Goal: Task Accomplishment & Management: Use online tool/utility

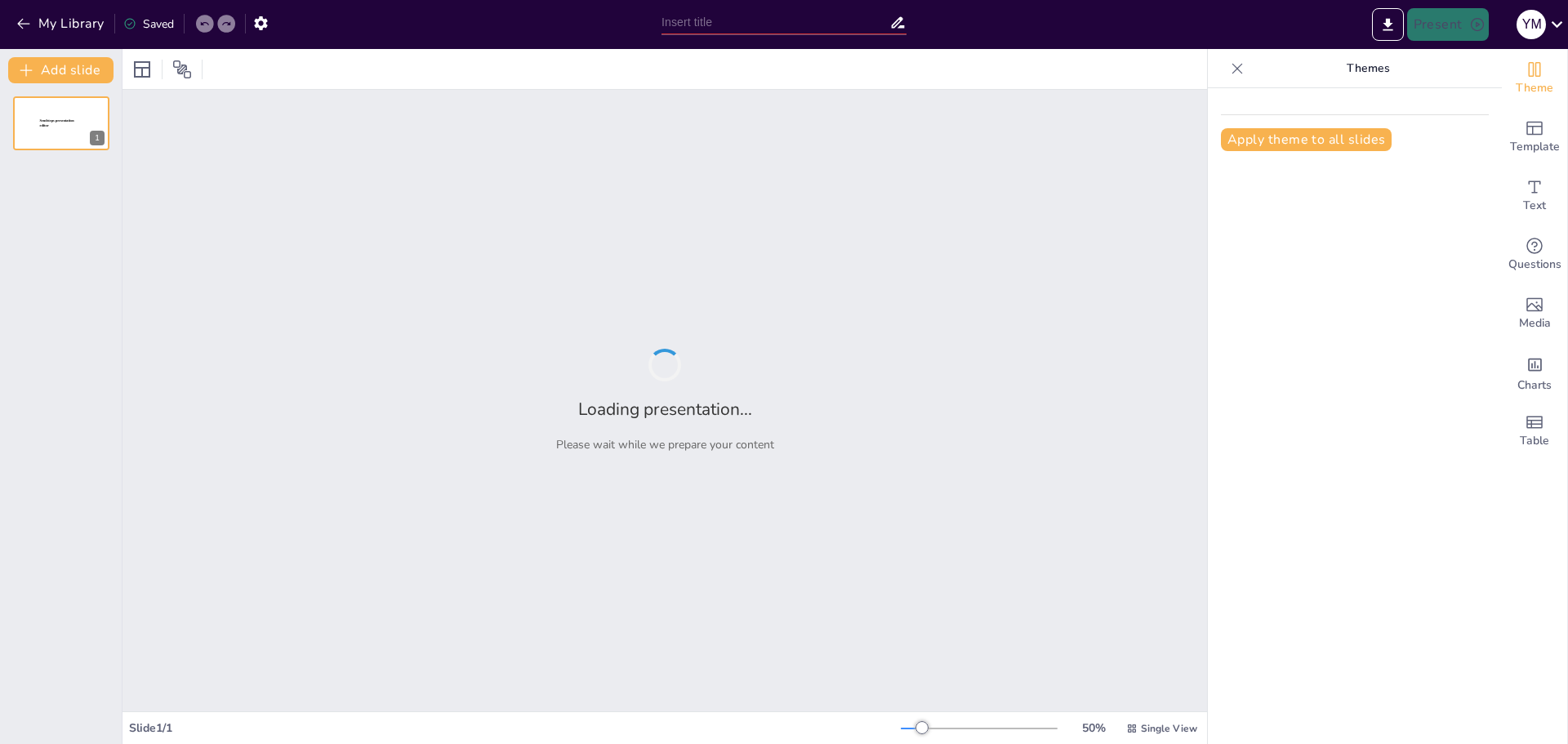
type input "Historia de la Creación de los Celulares"
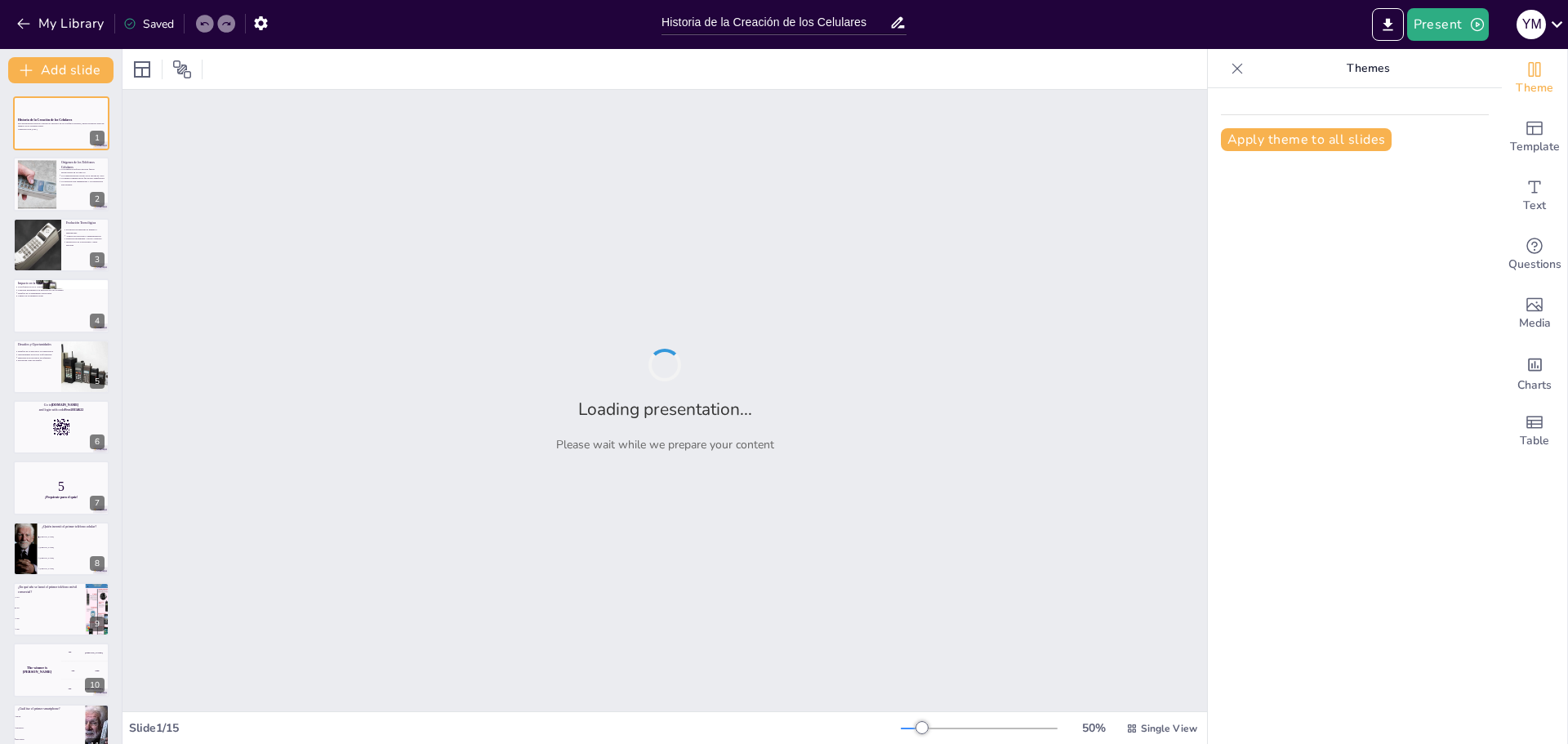
checkbox input "true"
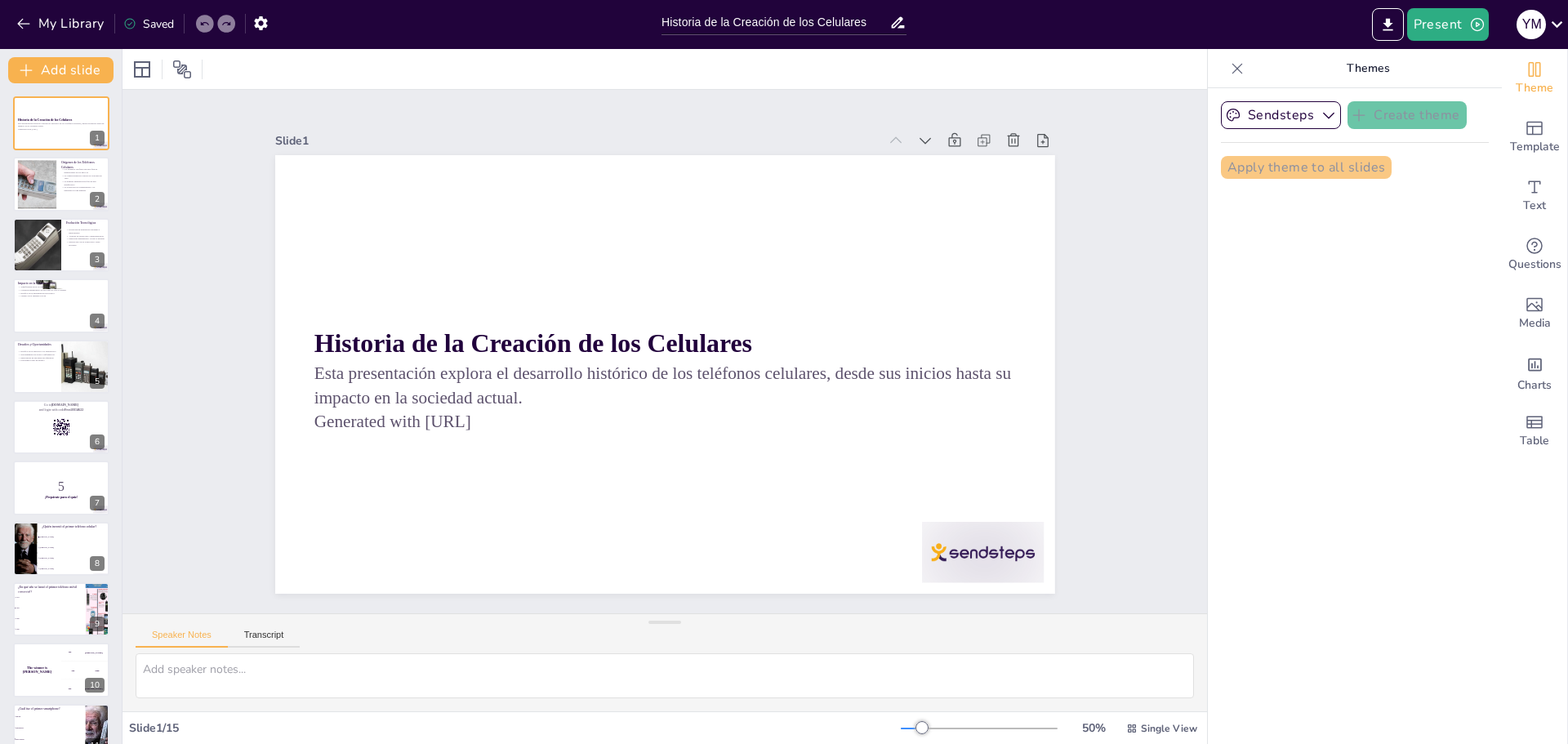
checkbox input "true"
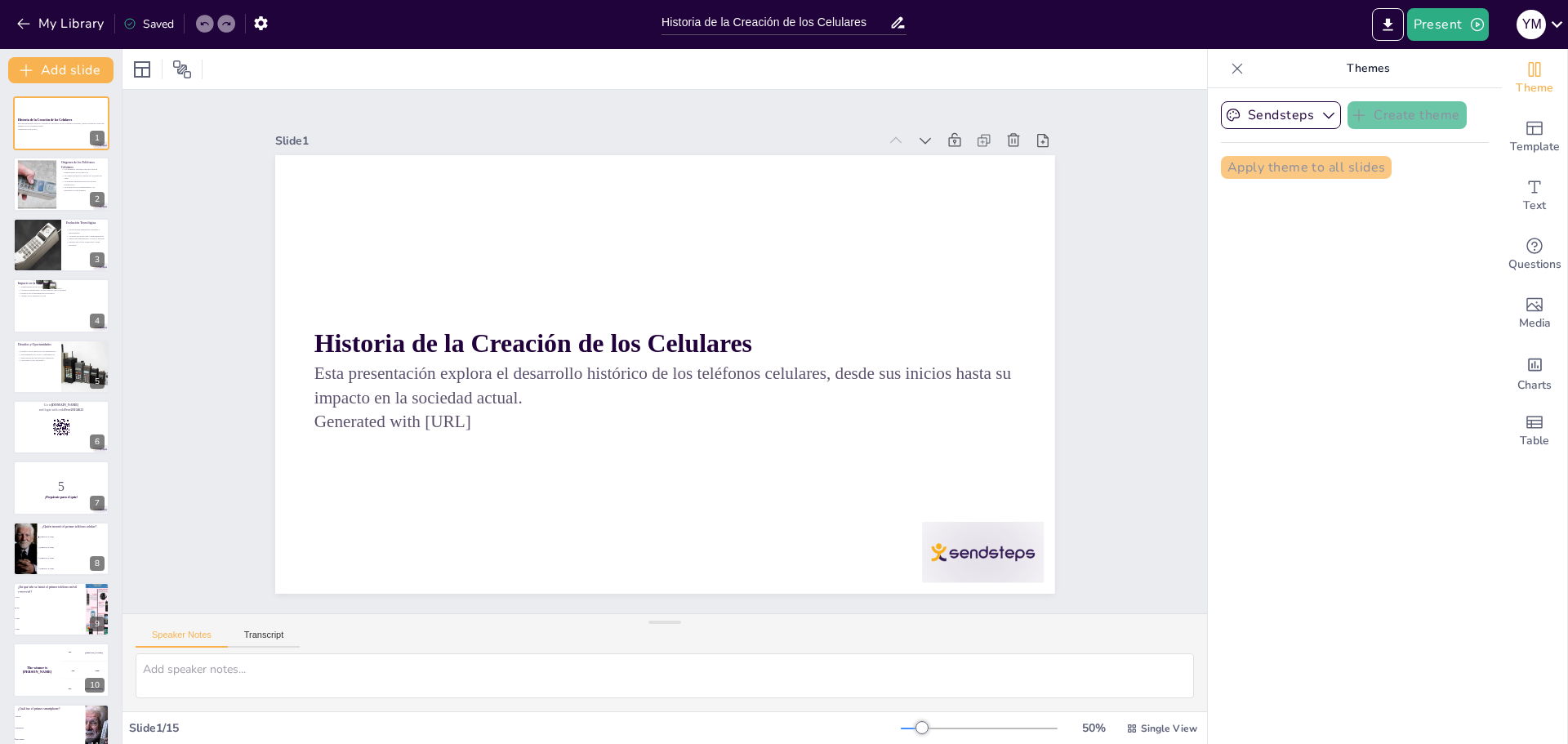
checkbox input "true"
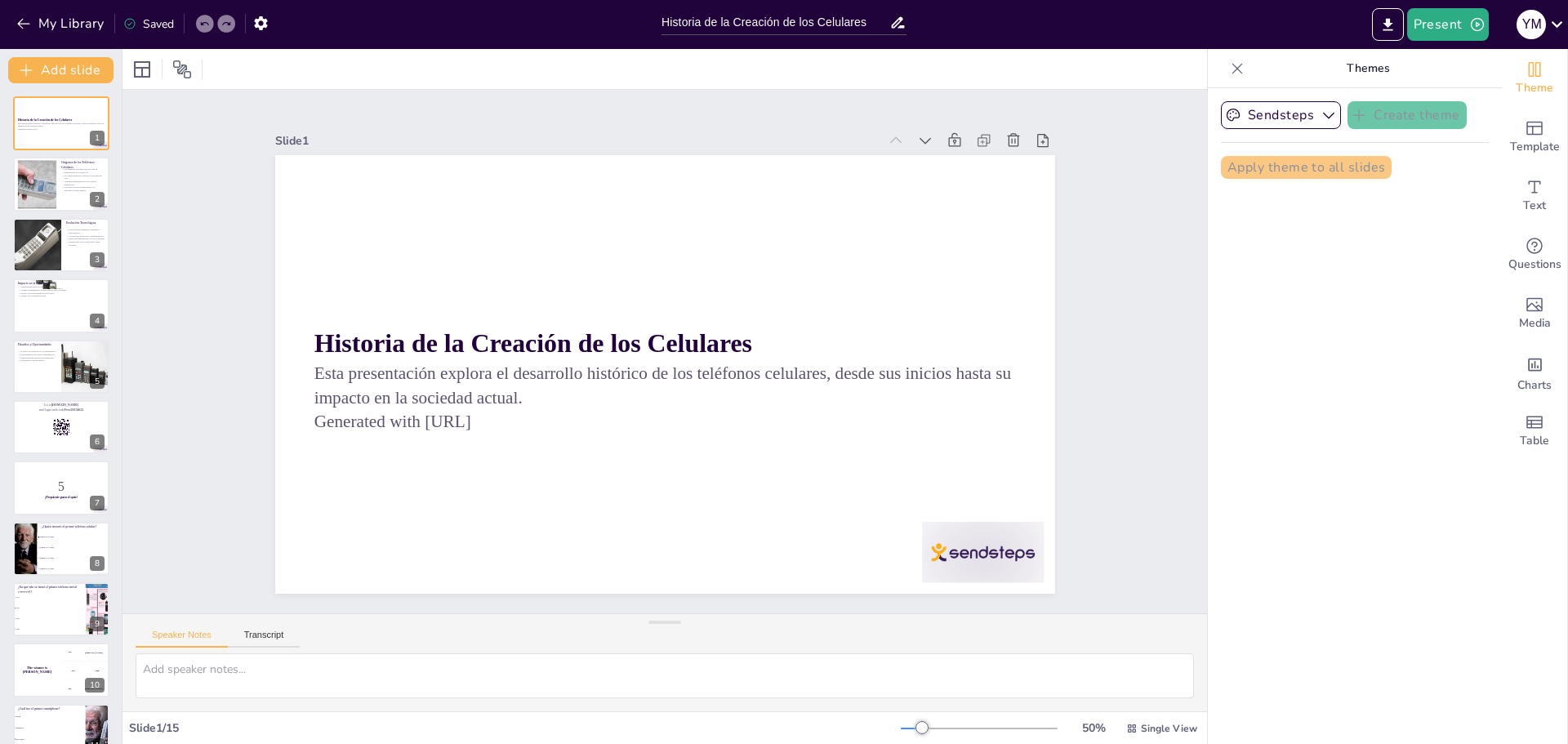
checkbox input "true"
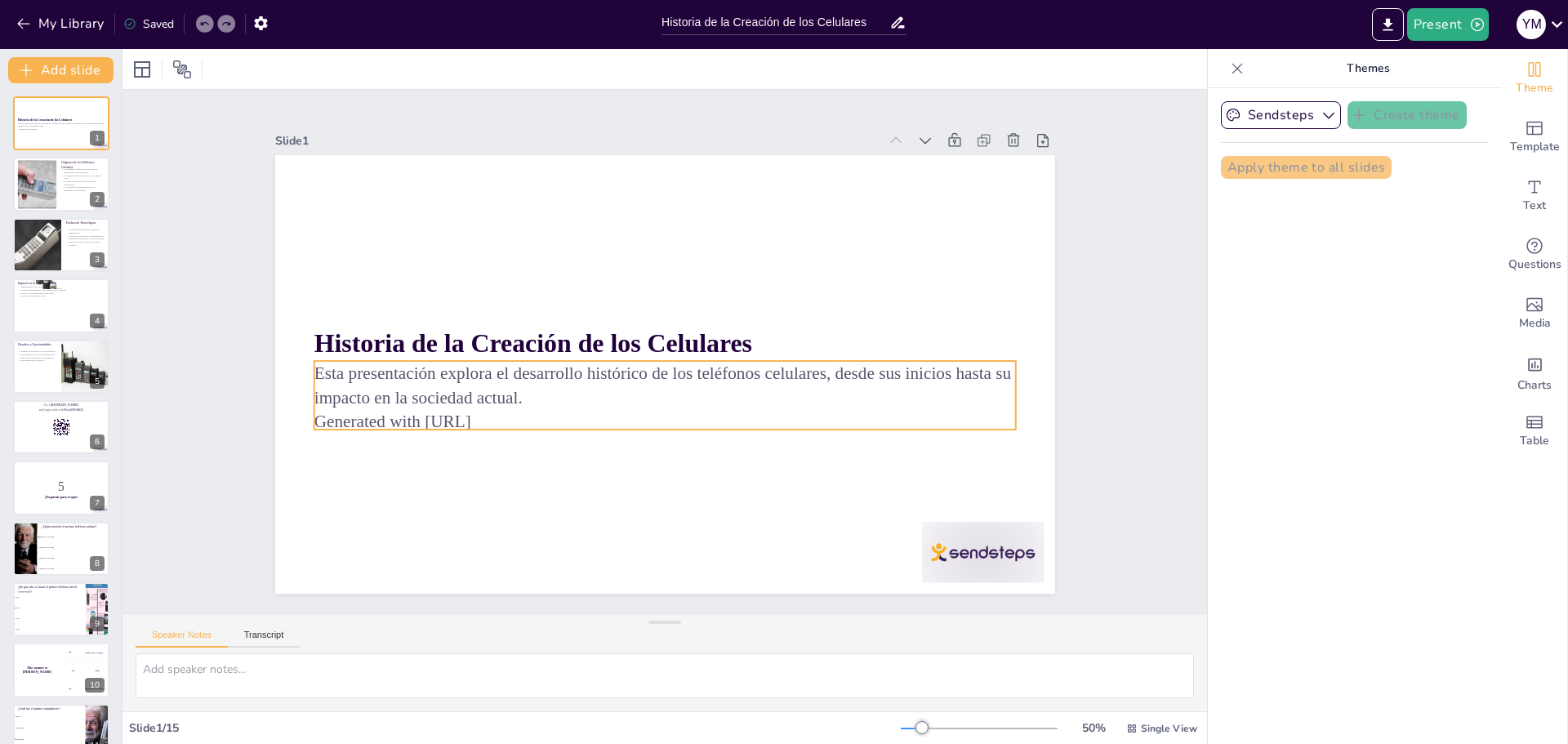
checkbox input "true"
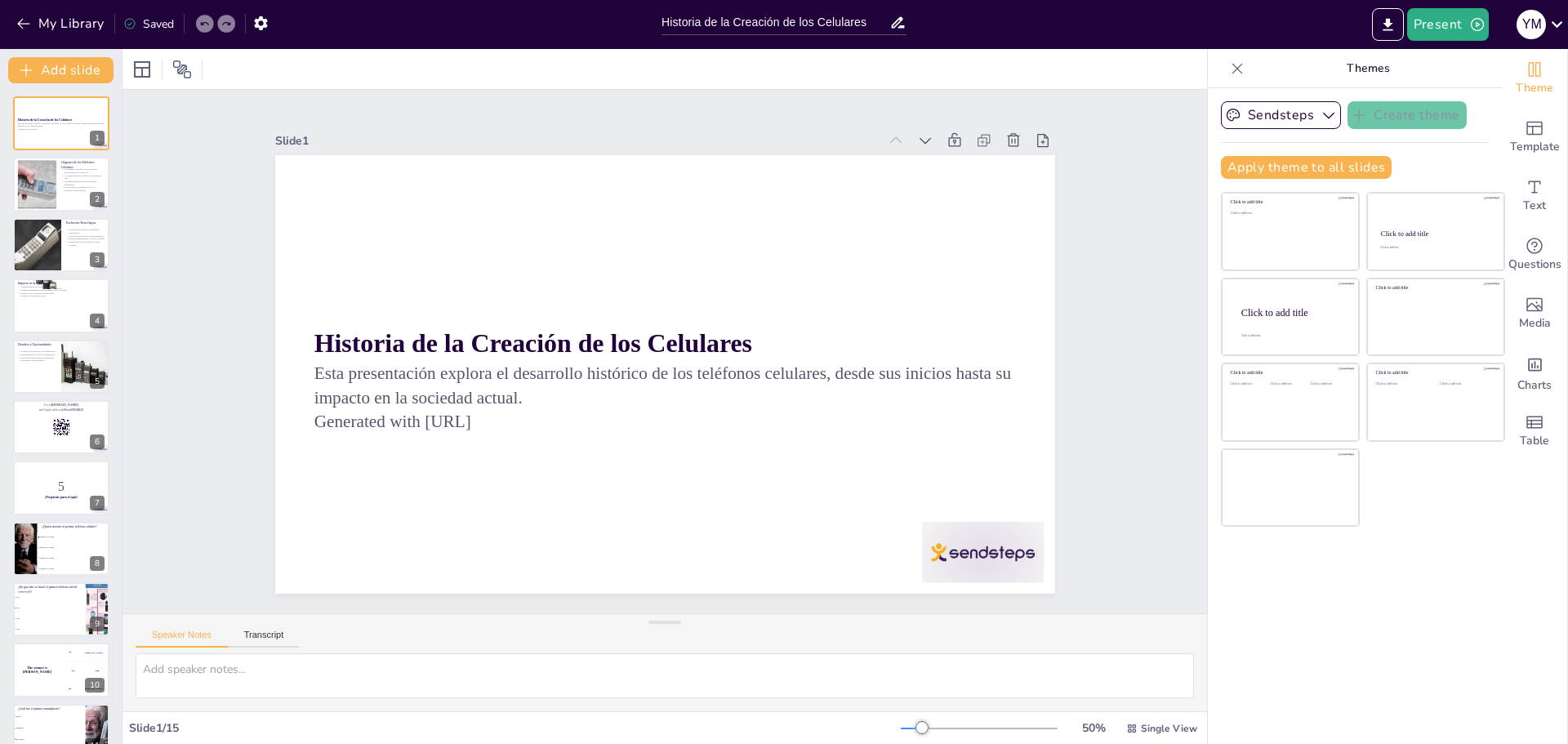
checkbox input "true"
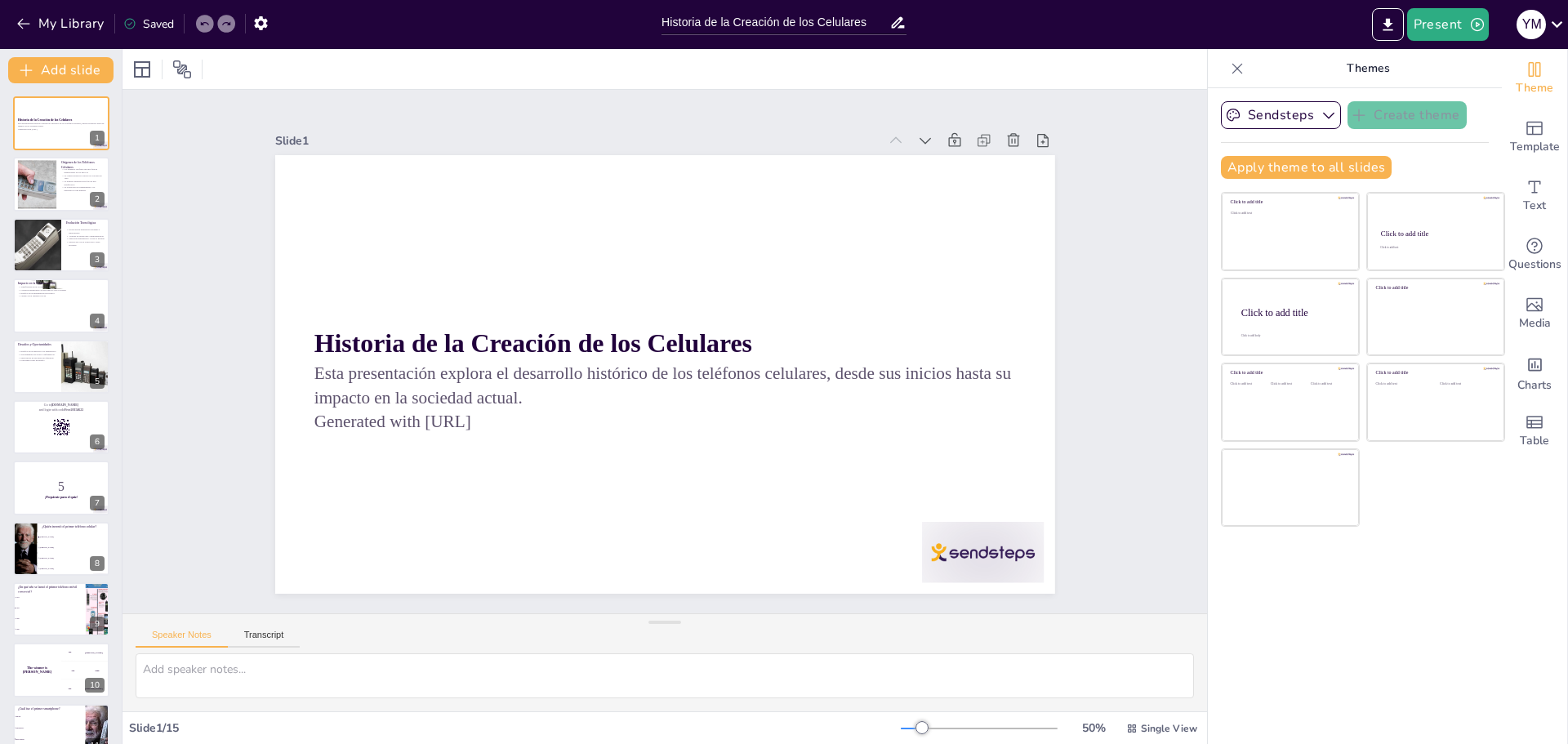
checkbox input "true"
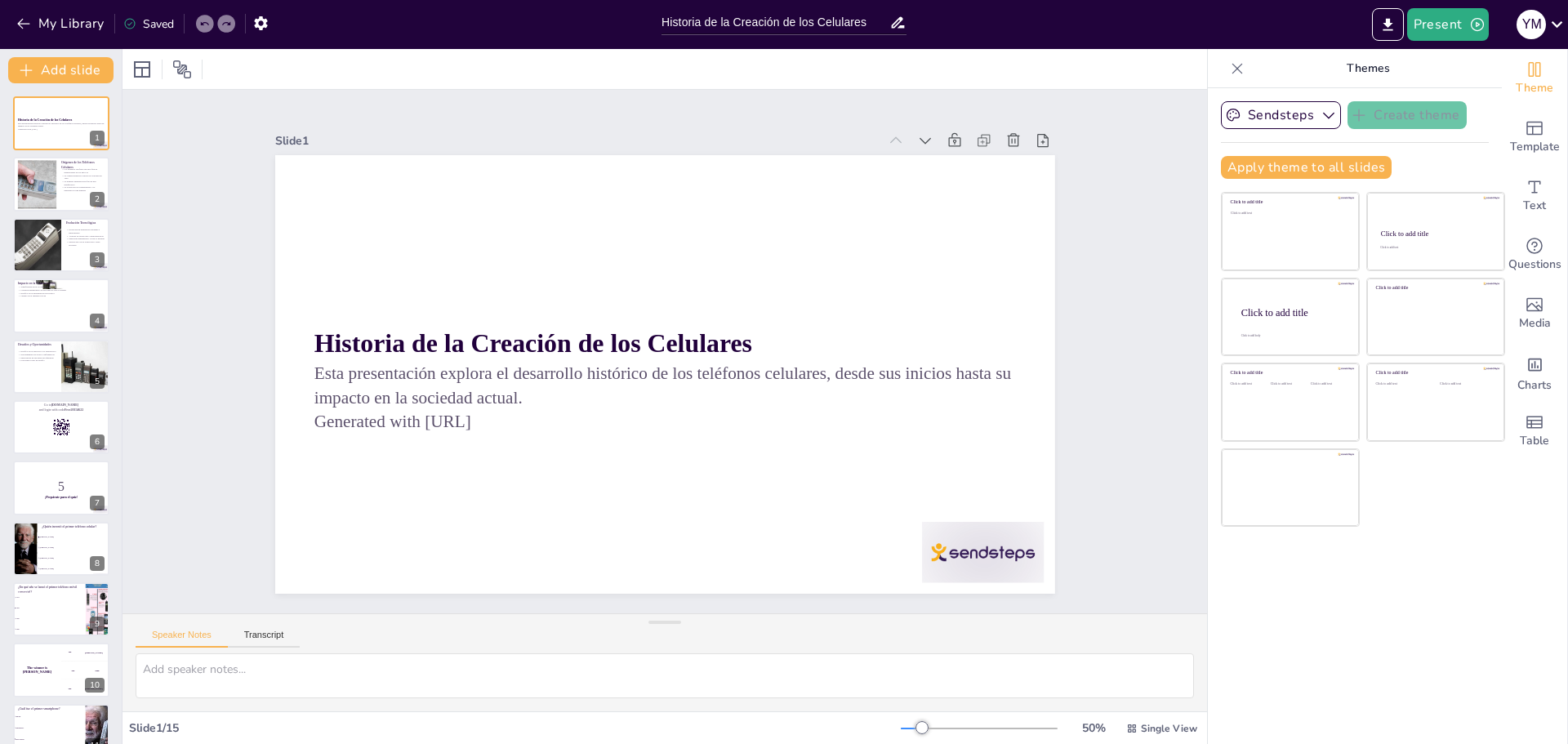
checkbox input "true"
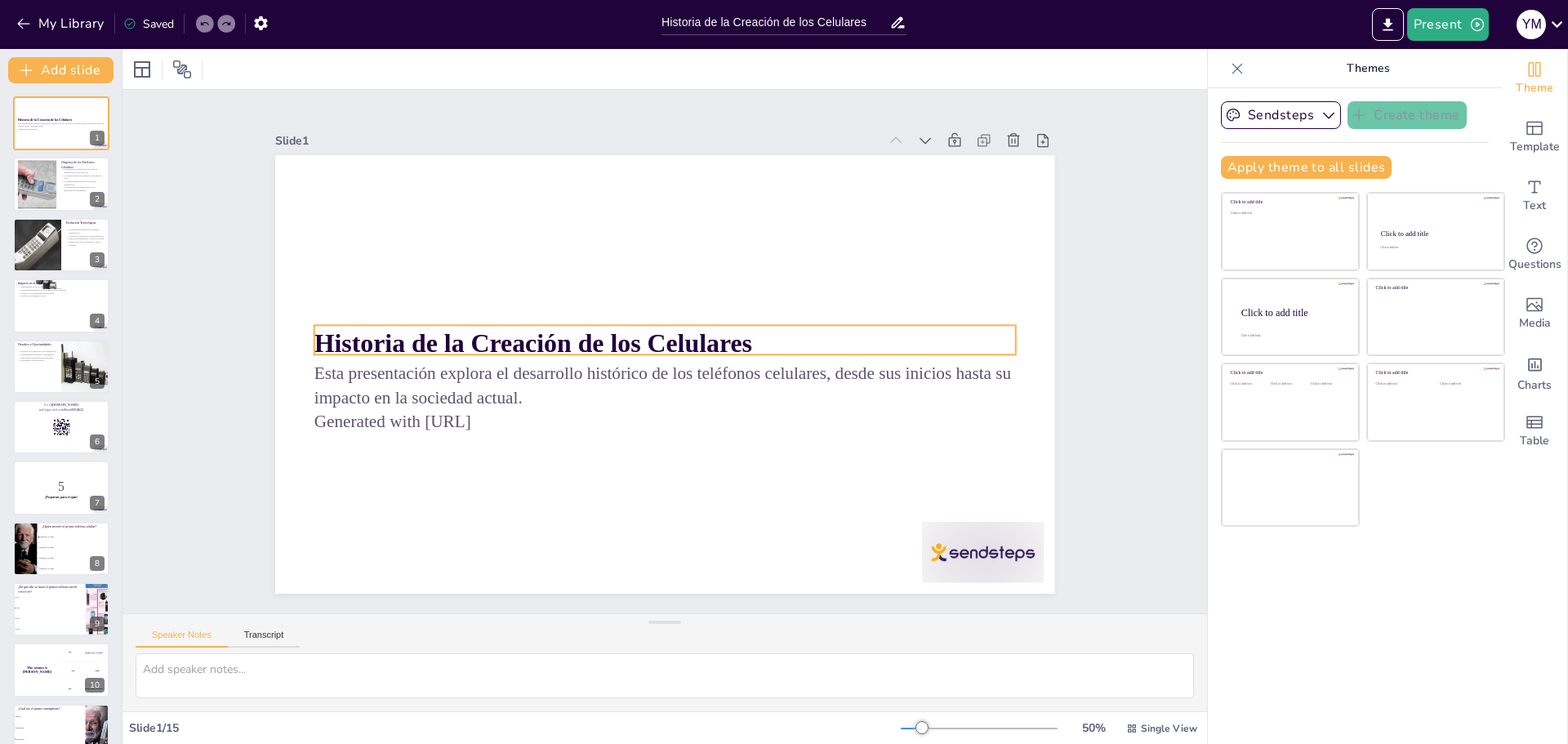
checkbox input "true"
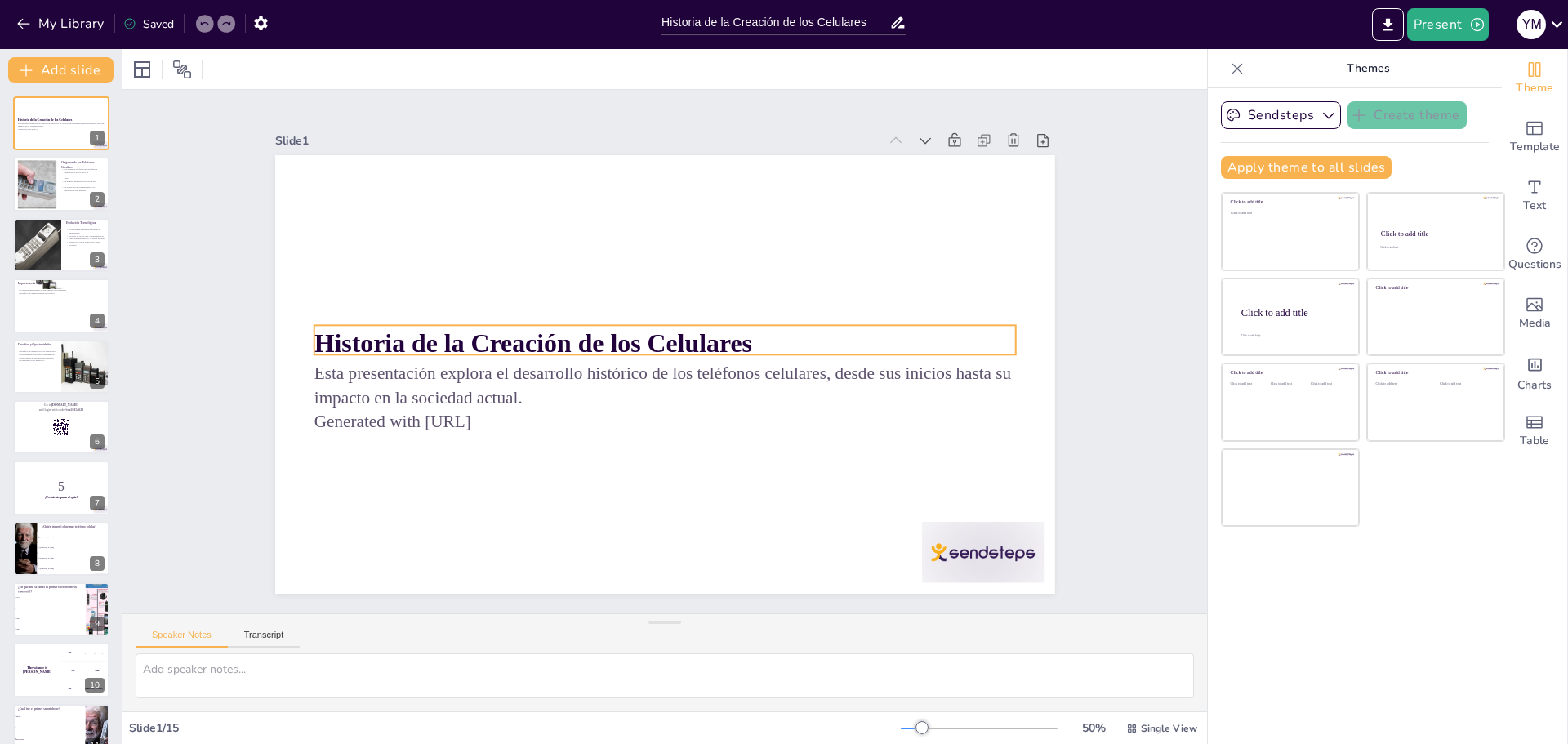
checkbox input "true"
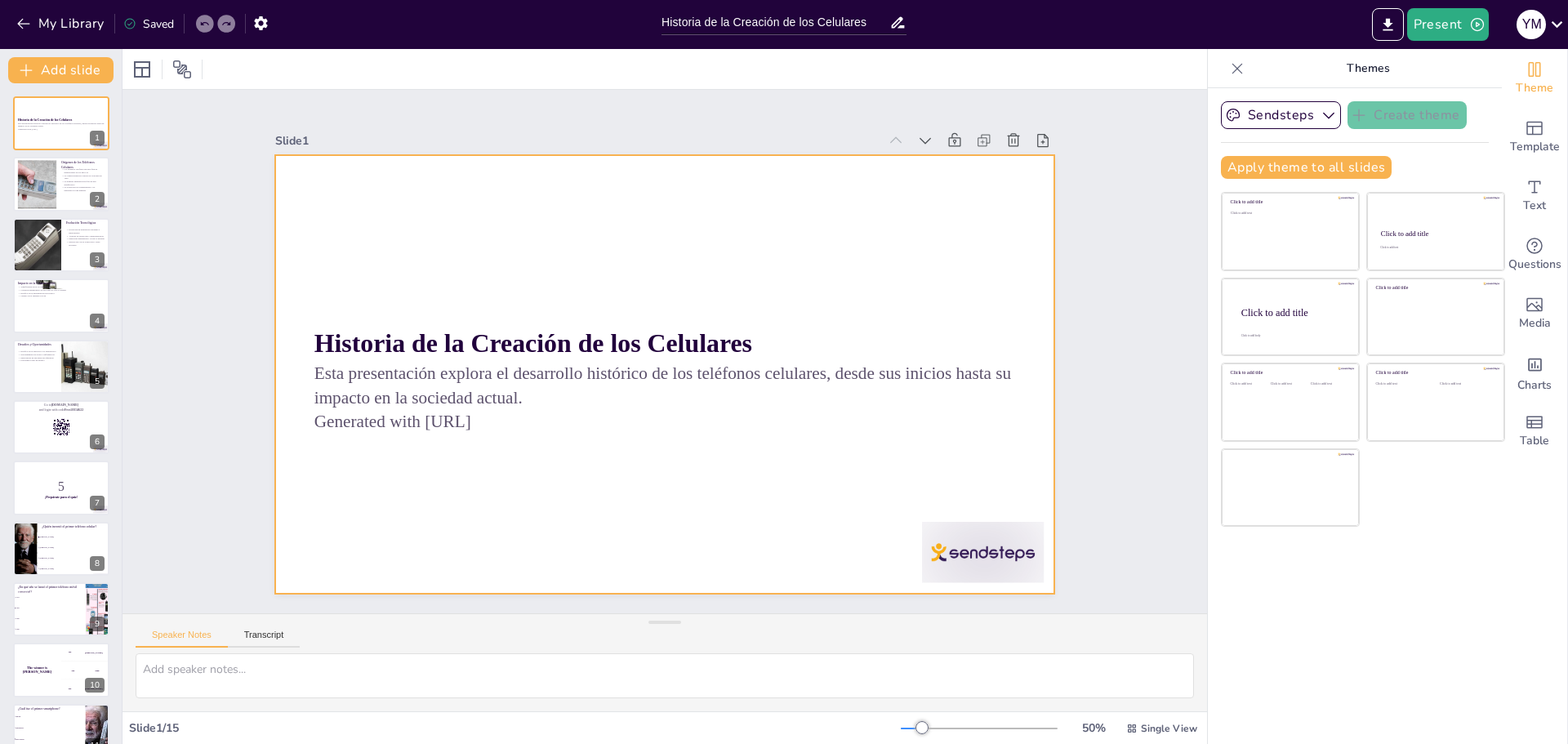
checkbox input "true"
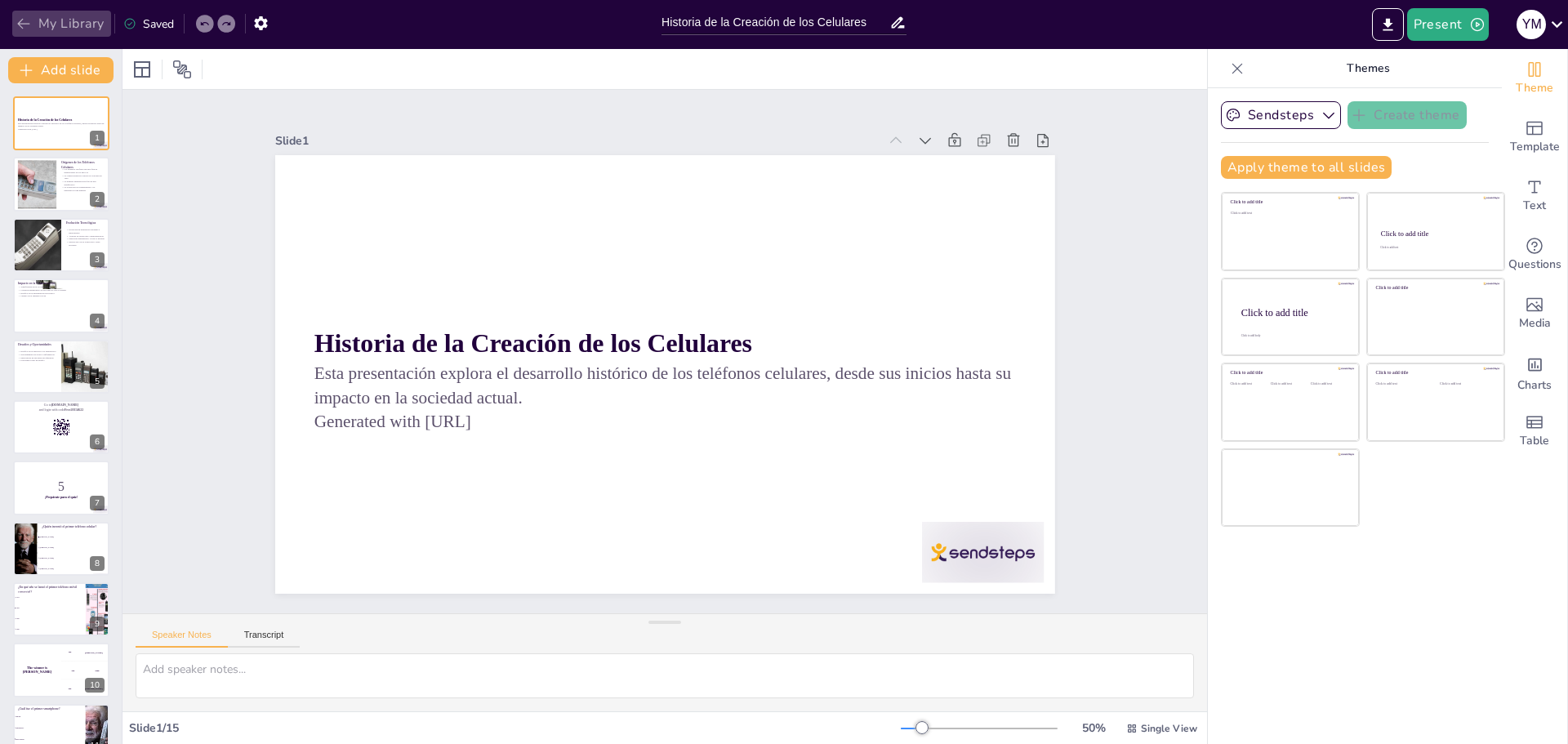
click at [69, 36] on button "My Library" at bounding box center [62, 23] width 99 height 26
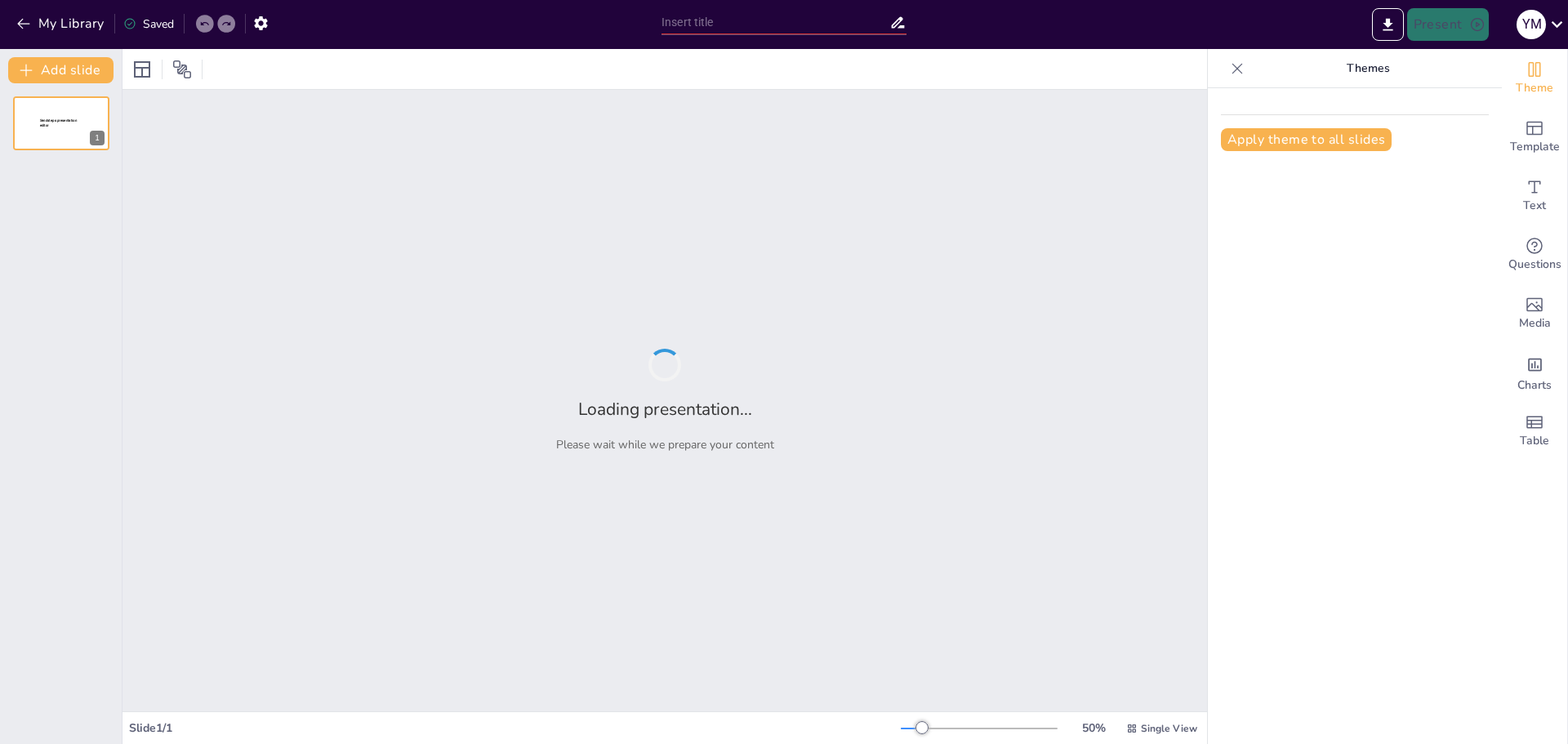
type input "Guía Práctica para la Construcción de Sistemas de IA"
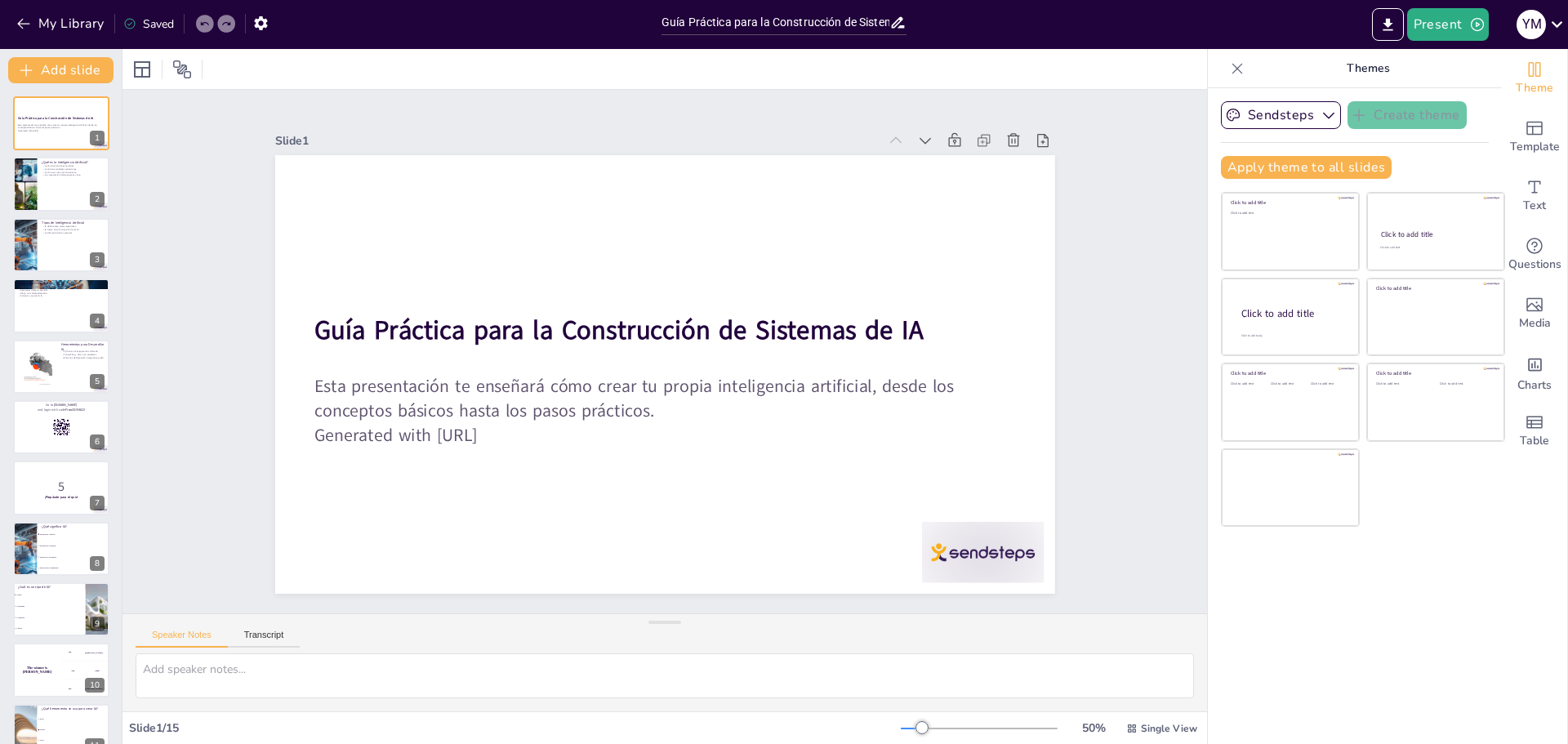
checkbox input "true"
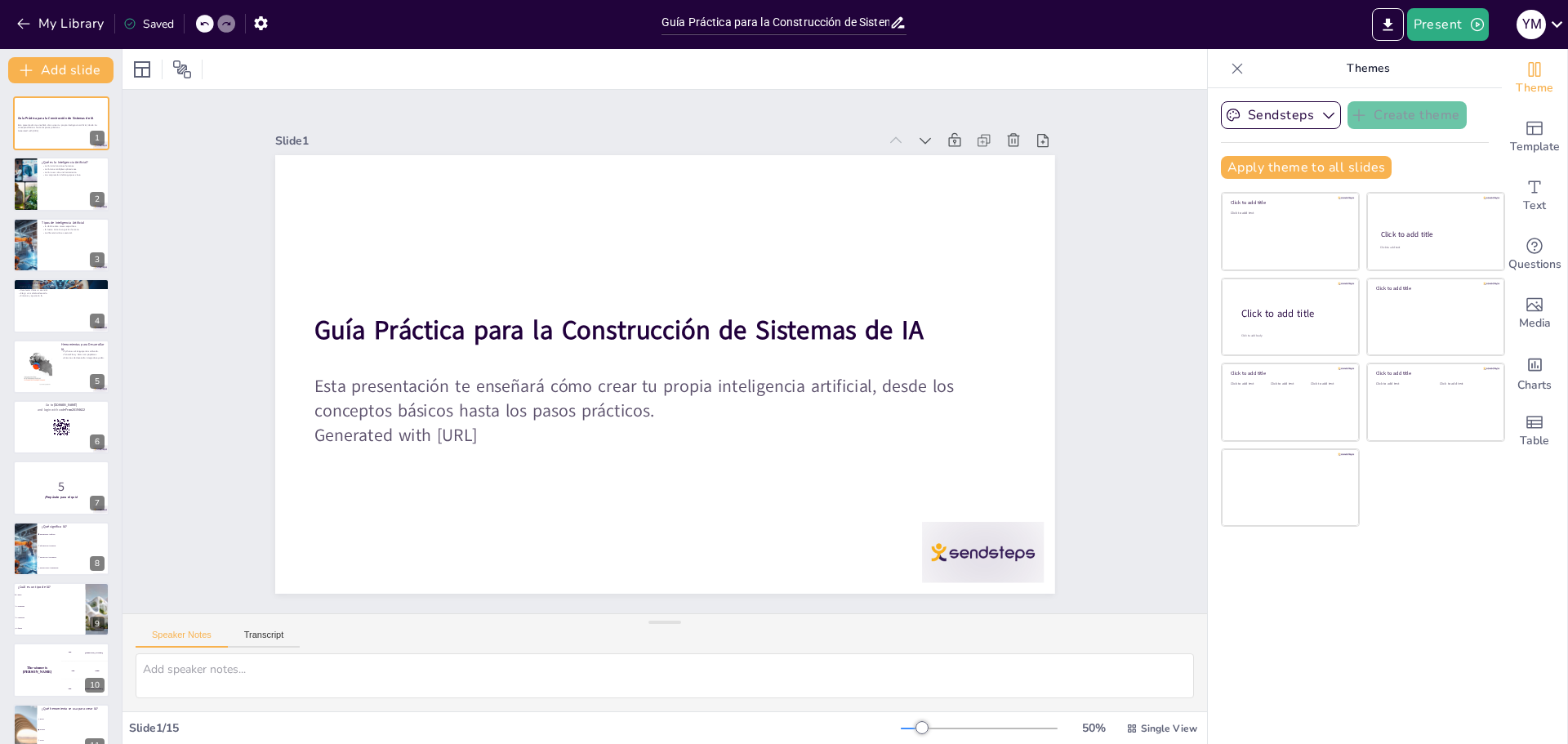
checkbox input "true"
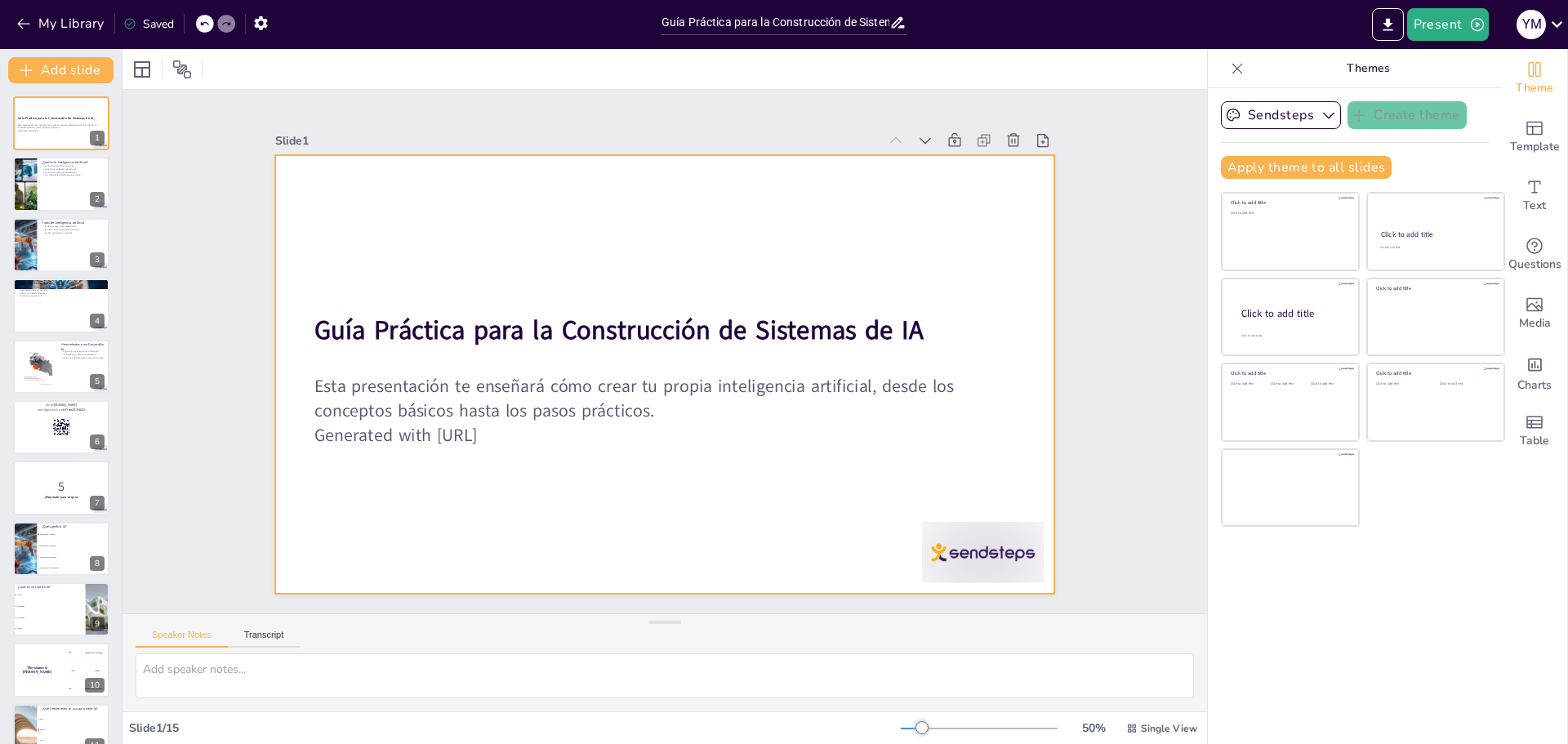
checkbox input "true"
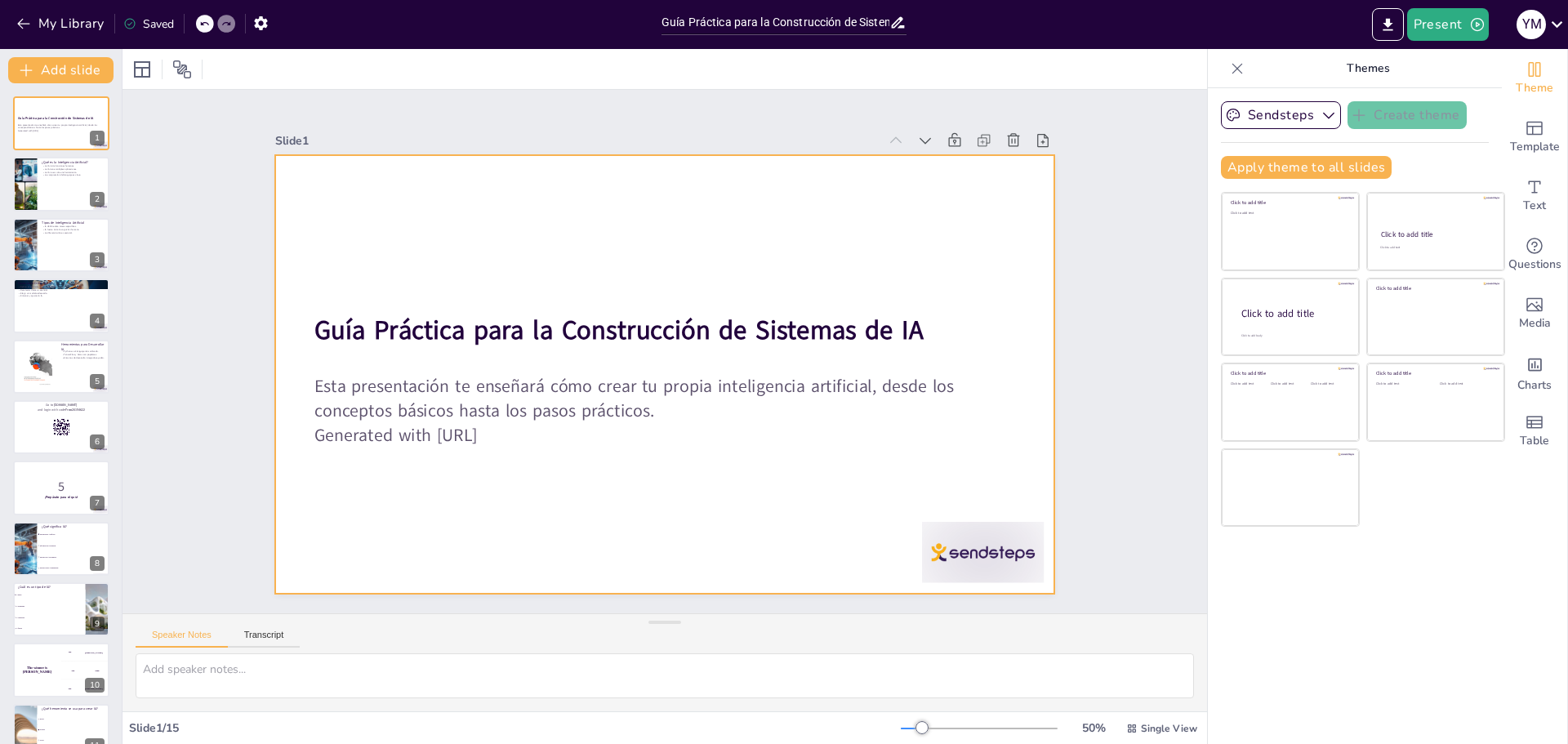
checkbox input "true"
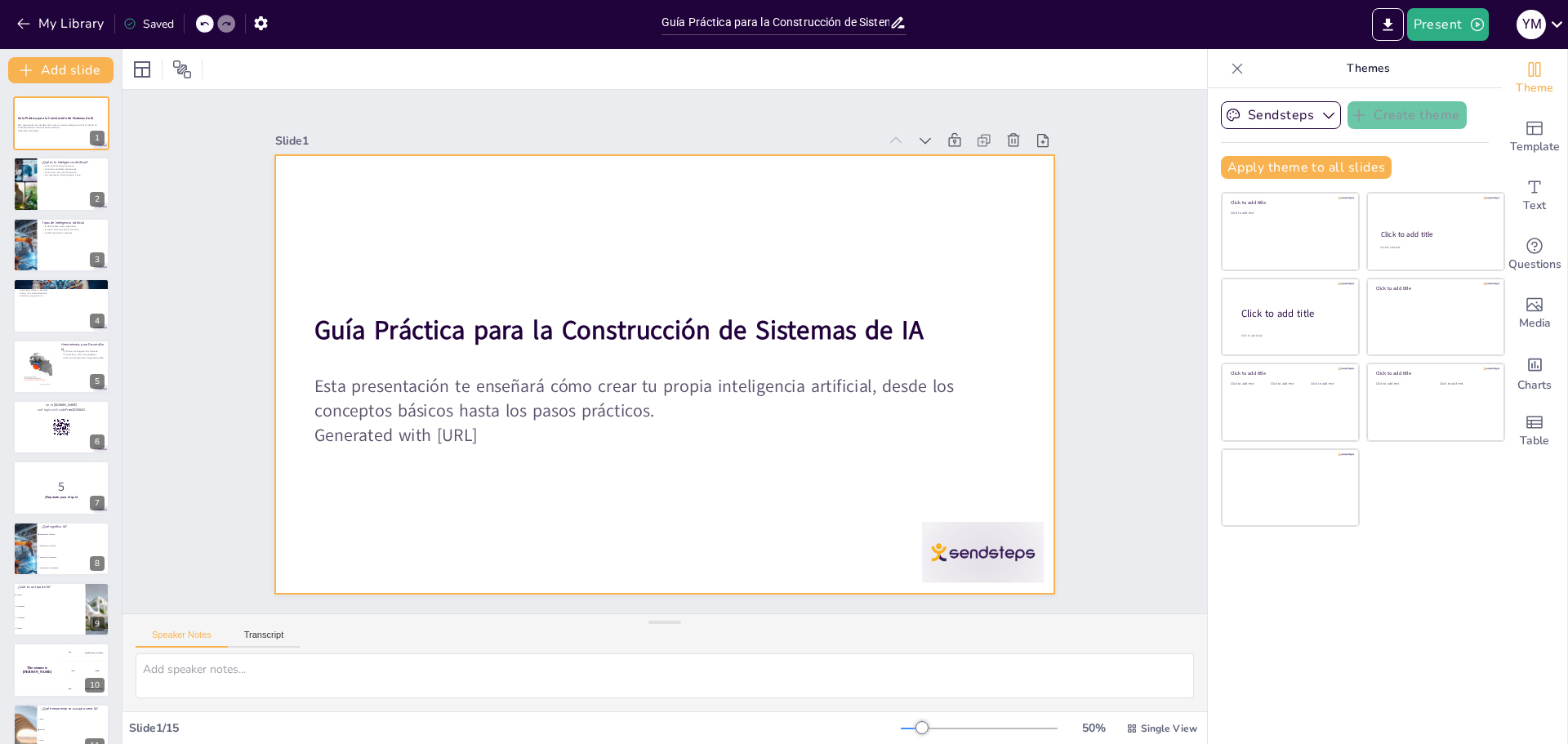
checkbox input "true"
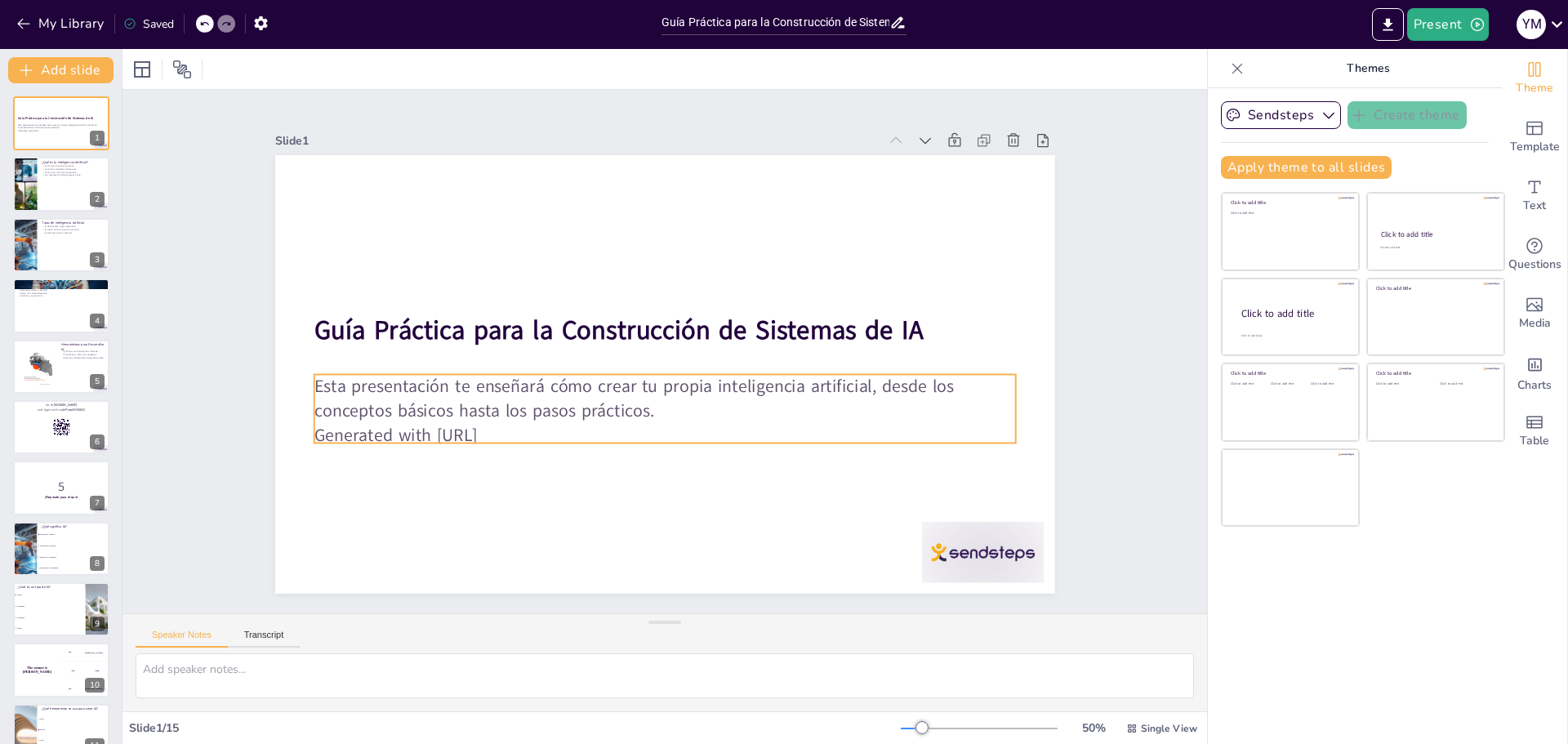
checkbox input "true"
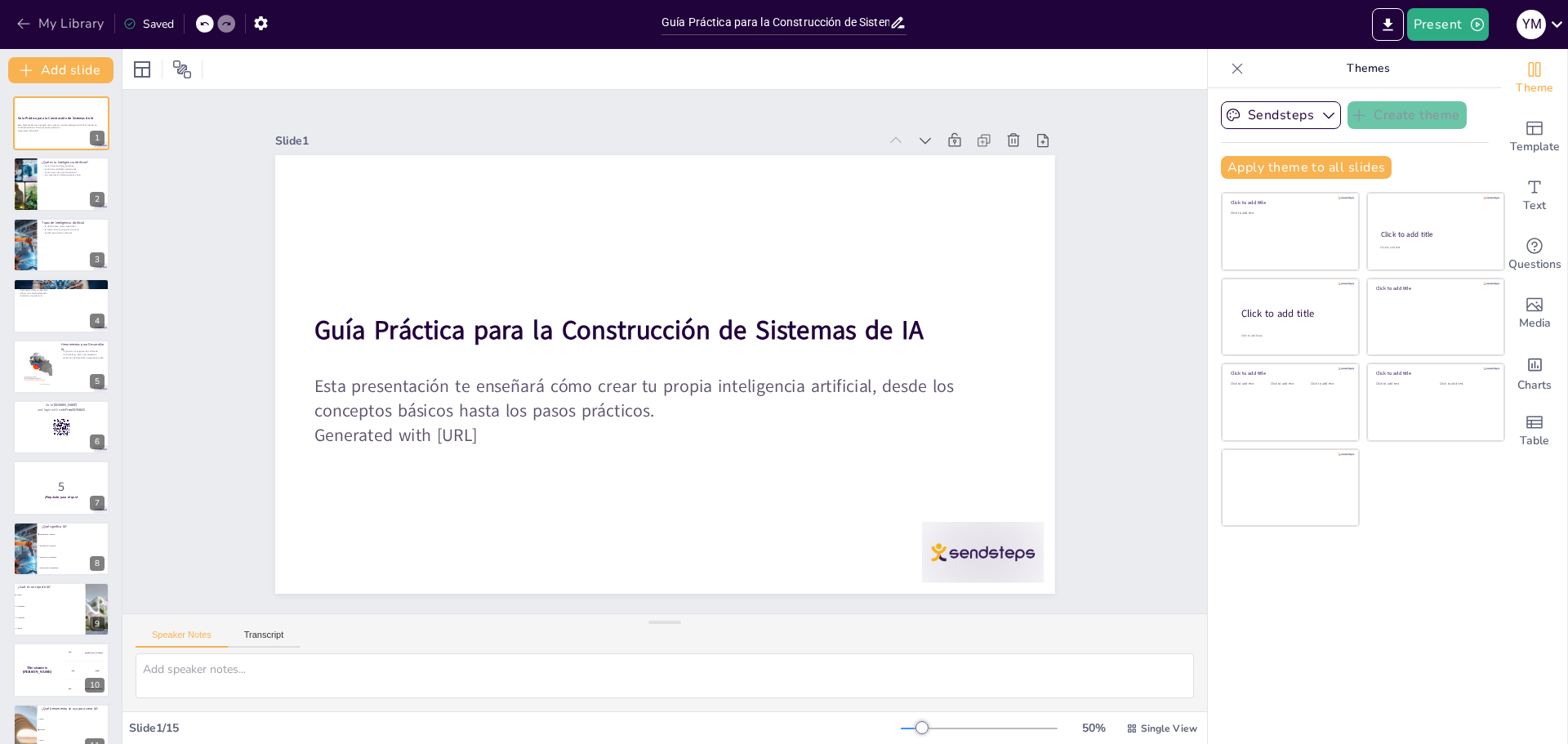
click at [23, 19] on icon "button" at bounding box center [23, 24] width 12 height 10
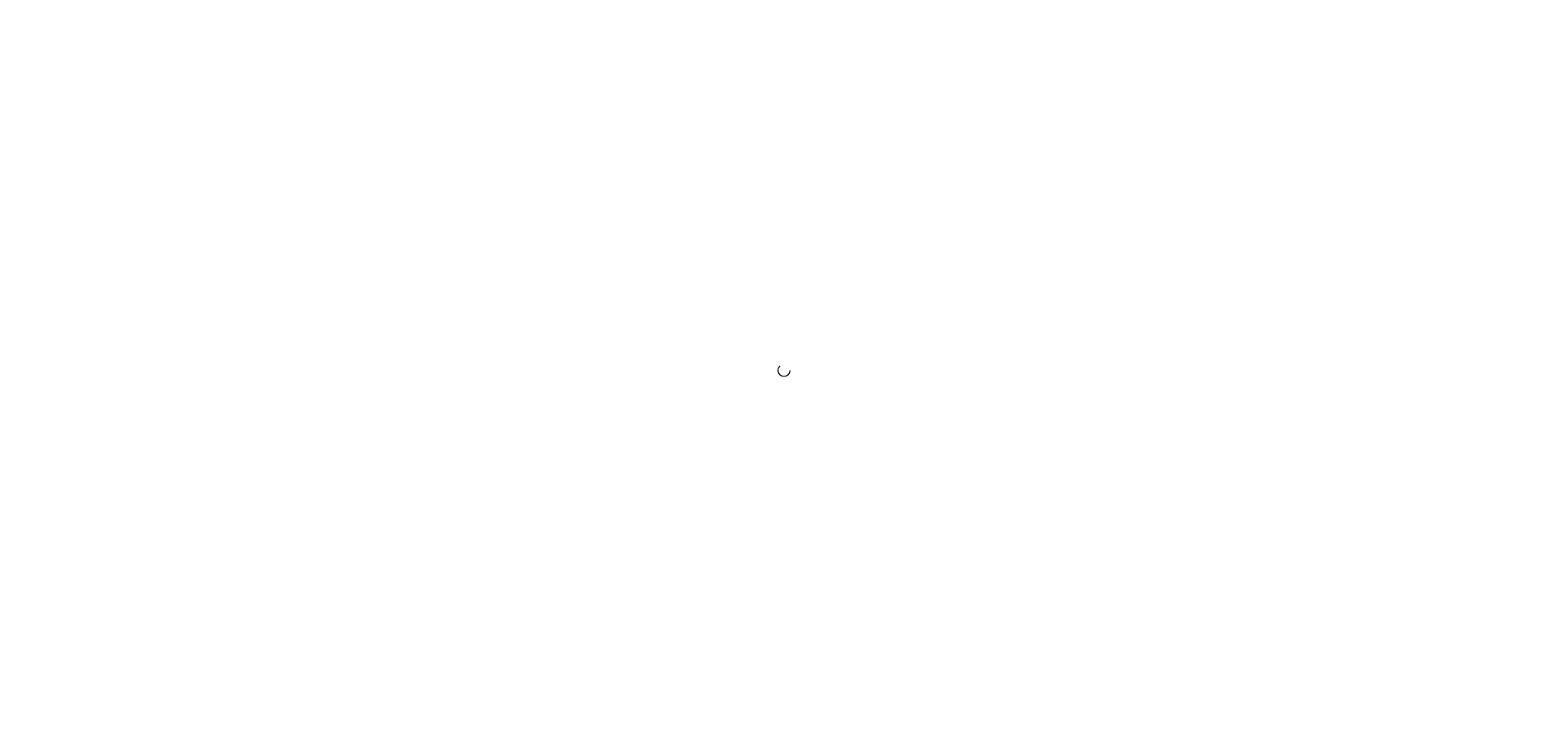
click at [1124, 709] on div at bounding box center [784, 372] width 1568 height 744
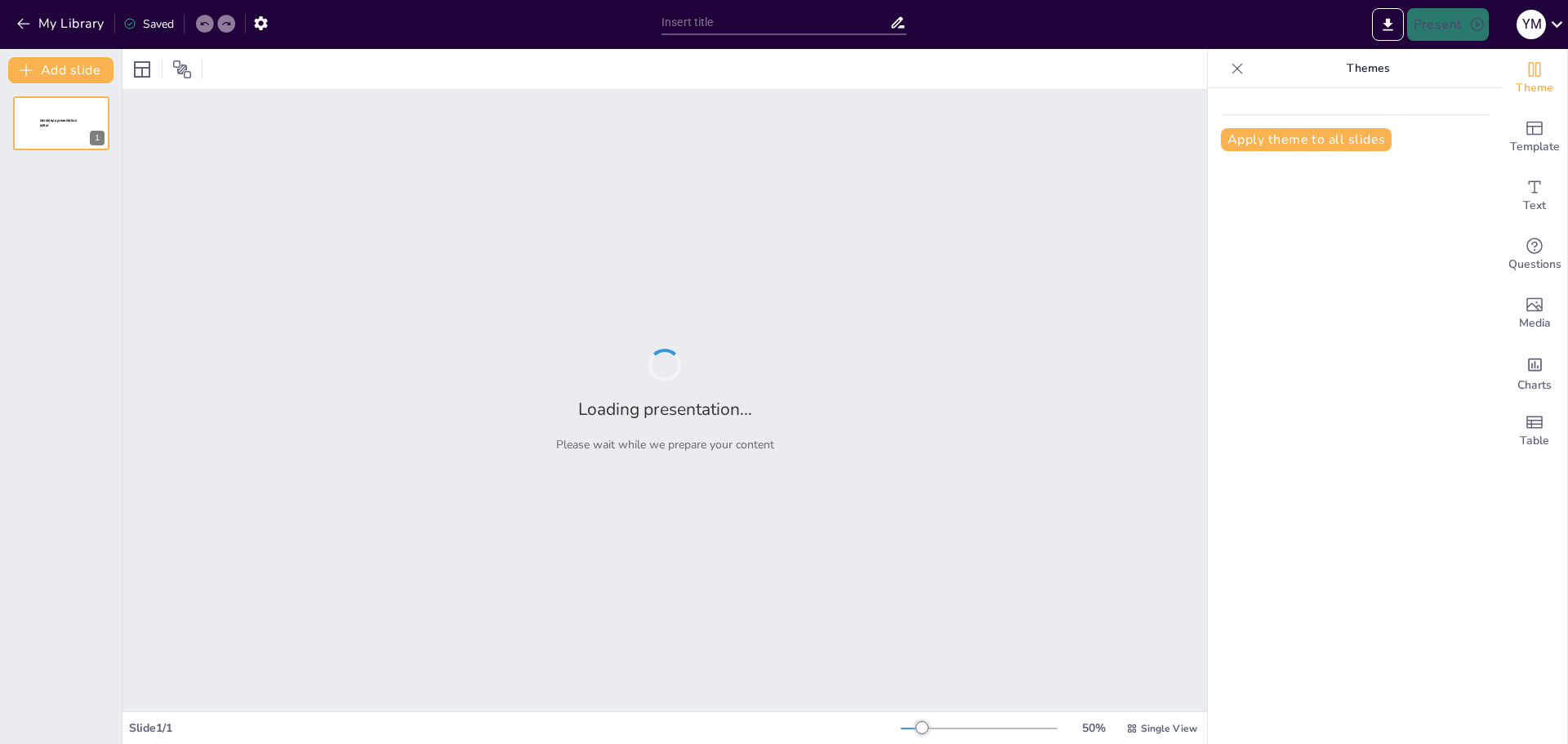
type input "Evolución del Fútbol: Desde sus Inicios hasta la Actualidad"
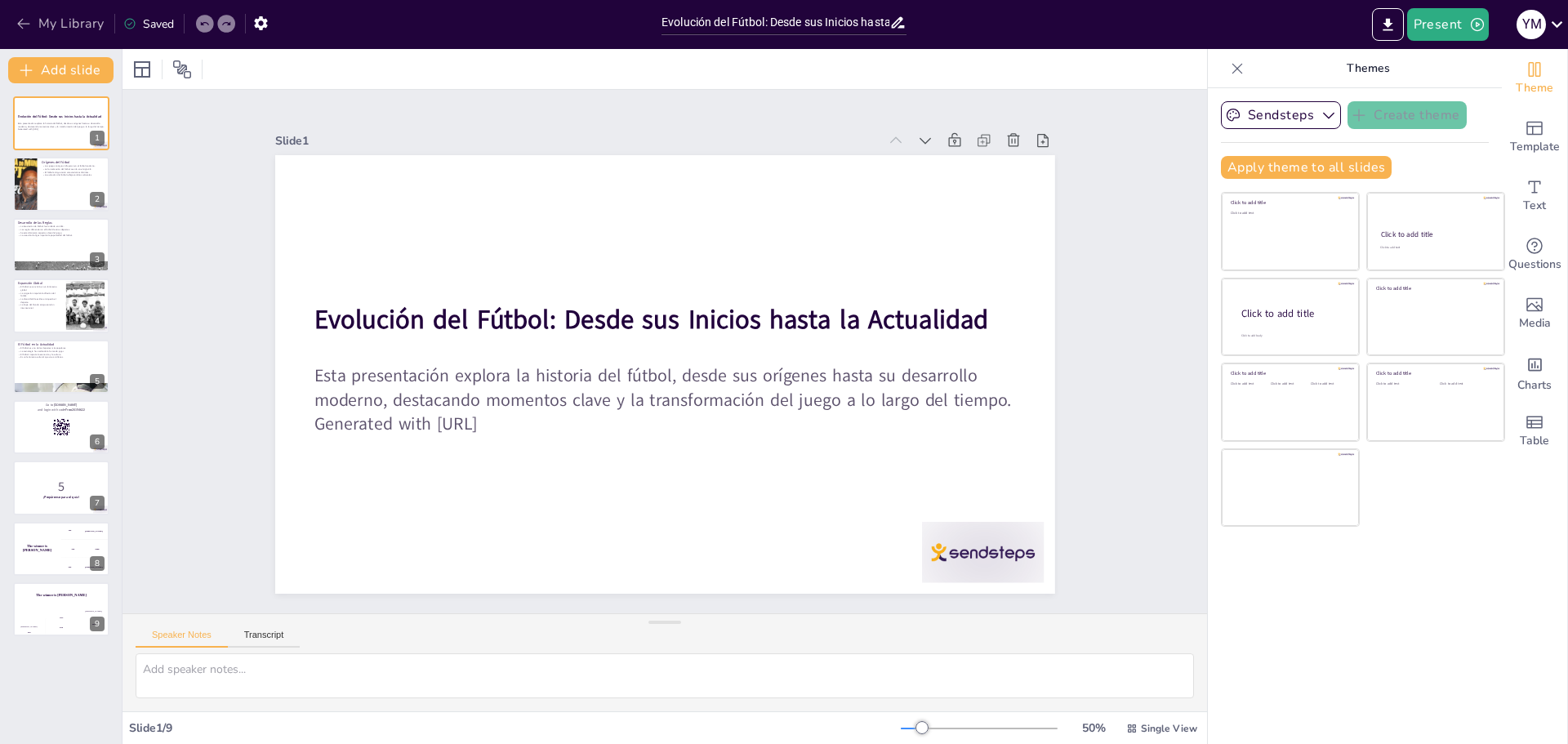
click at [38, 29] on button "My Library" at bounding box center [62, 23] width 99 height 26
